Goal: Find specific page/section: Find specific page/section

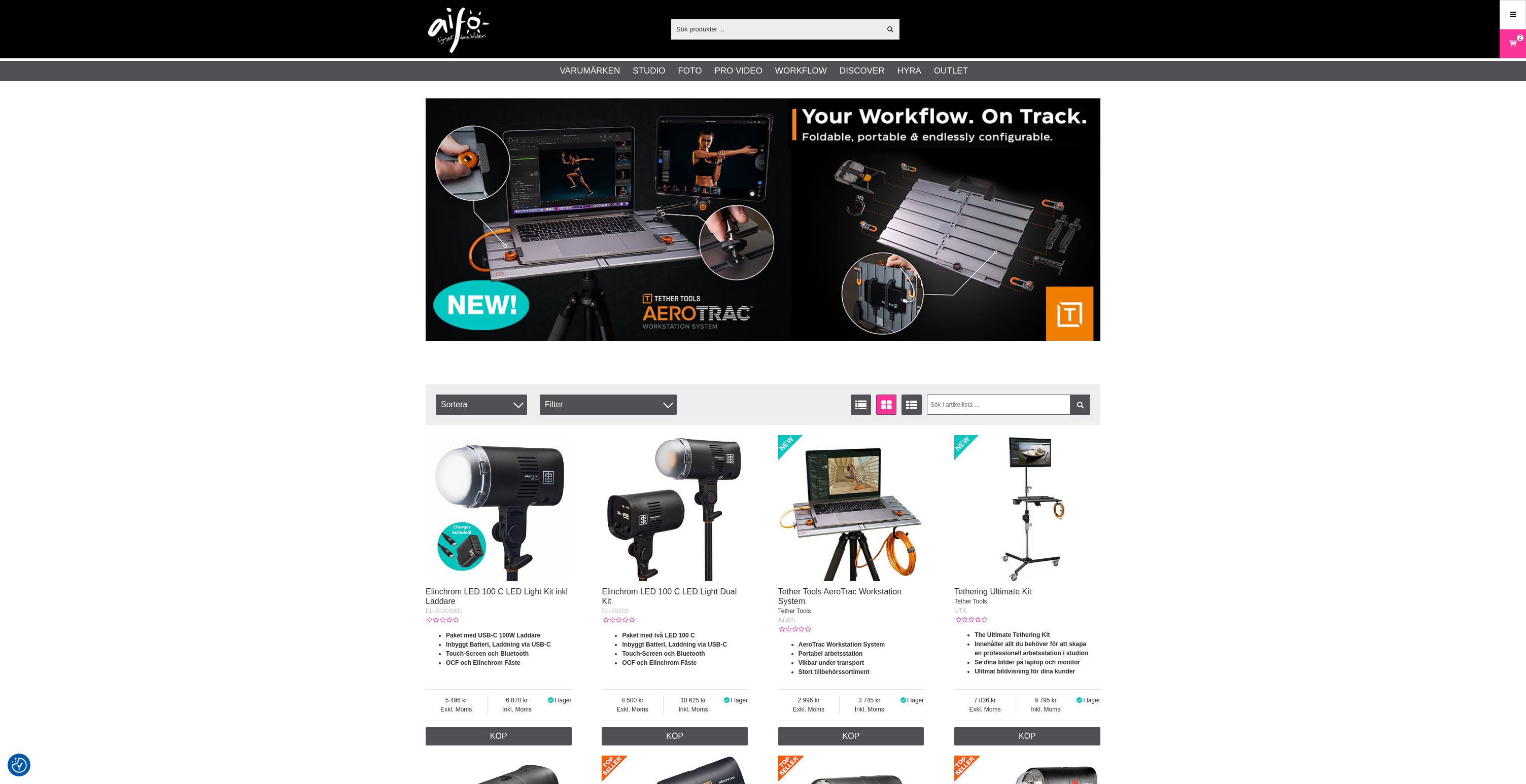
click at [712, 30] on input "text" at bounding box center [776, 29] width 210 height 15
paste input "JU-100545"
type input "JU-100545"
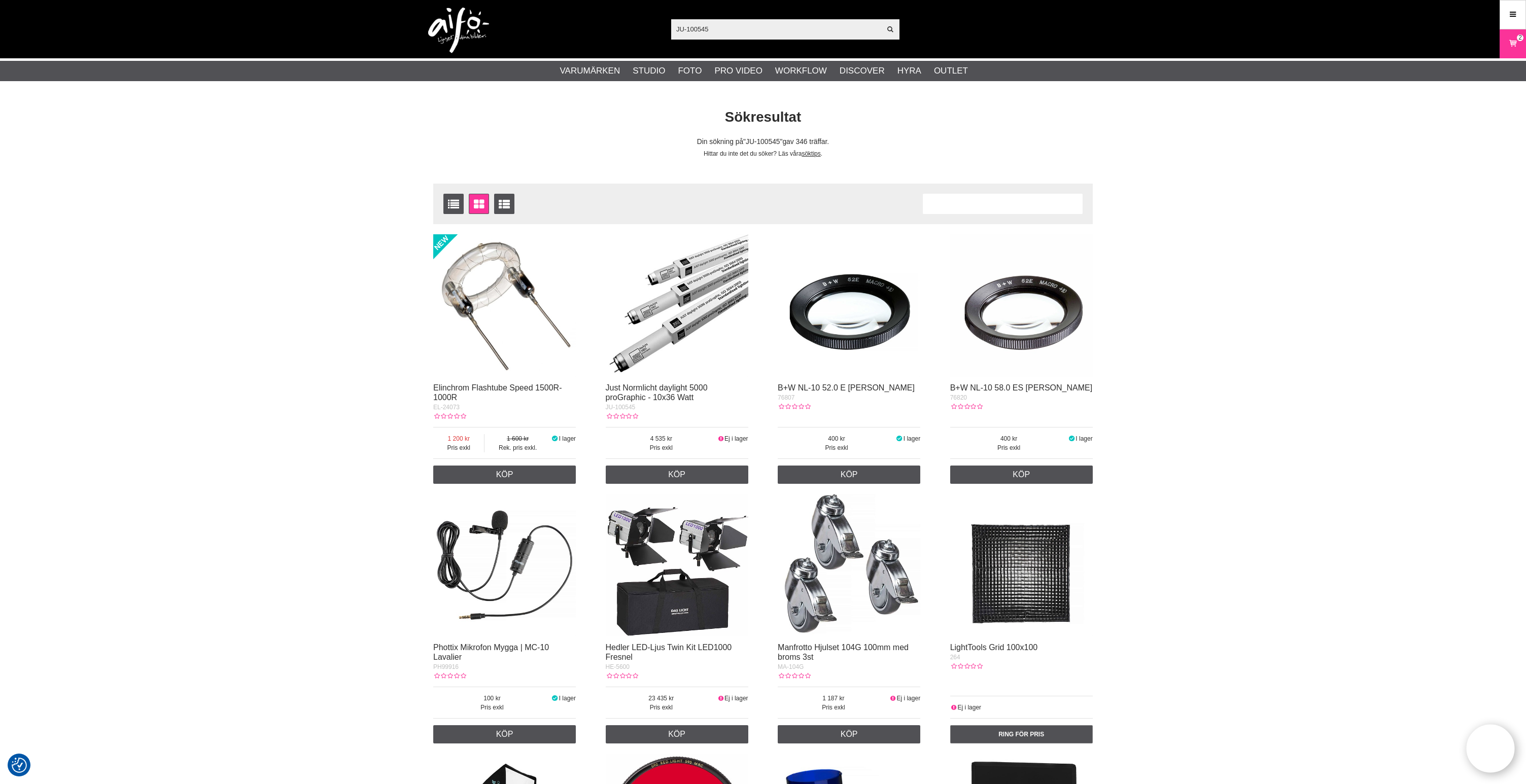
click at [713, 302] on img at bounding box center [677, 306] width 143 height 143
